Goal: Task Accomplishment & Management: Complete application form

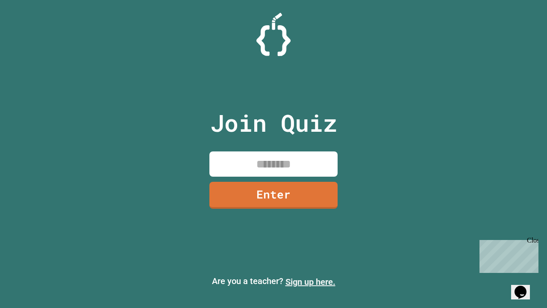
click at [310, 282] on link "Sign up here." at bounding box center [311, 282] width 50 height 10
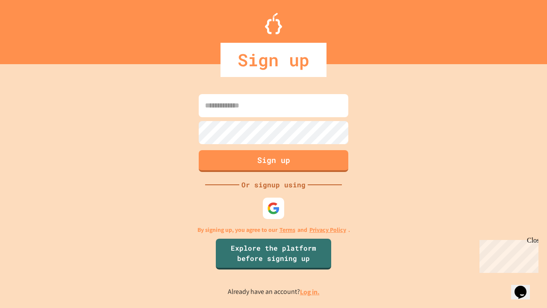
click at [310, 292] on link "Log in." at bounding box center [310, 291] width 20 height 9
